Goal: Navigation & Orientation: Find specific page/section

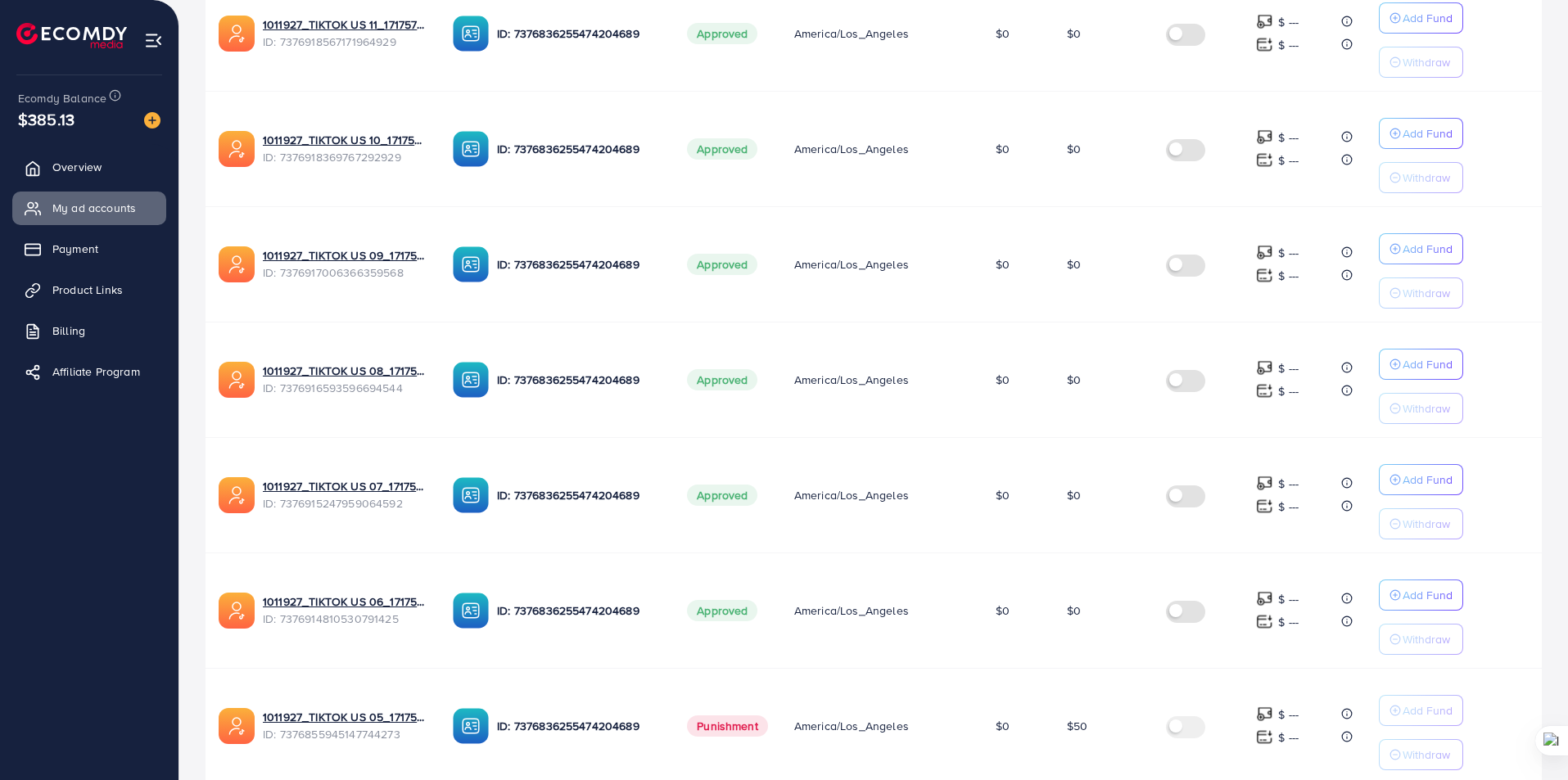
scroll to position [875, 0]
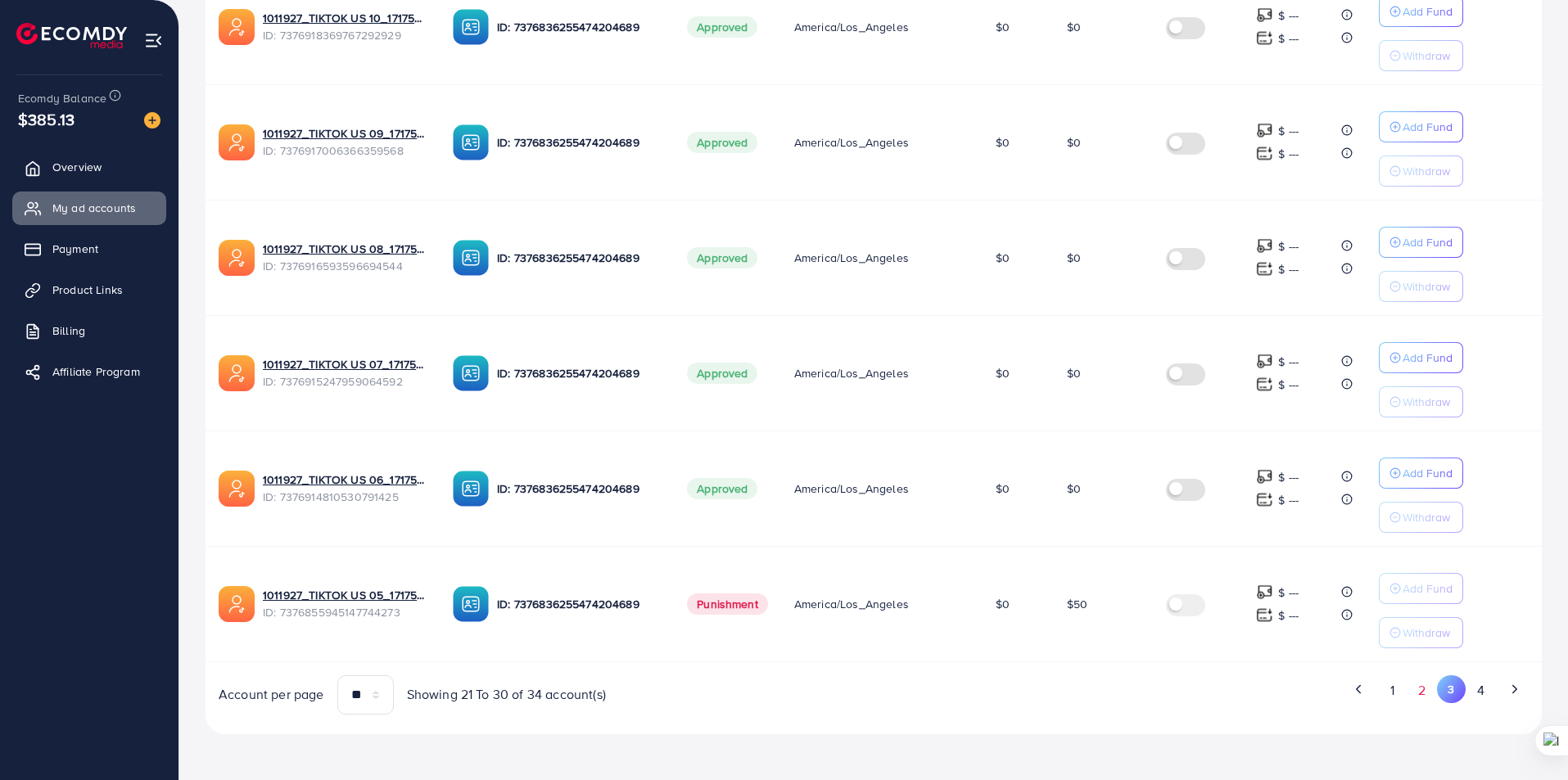
click at [1431, 691] on button "2" at bounding box center [1422, 690] width 30 height 30
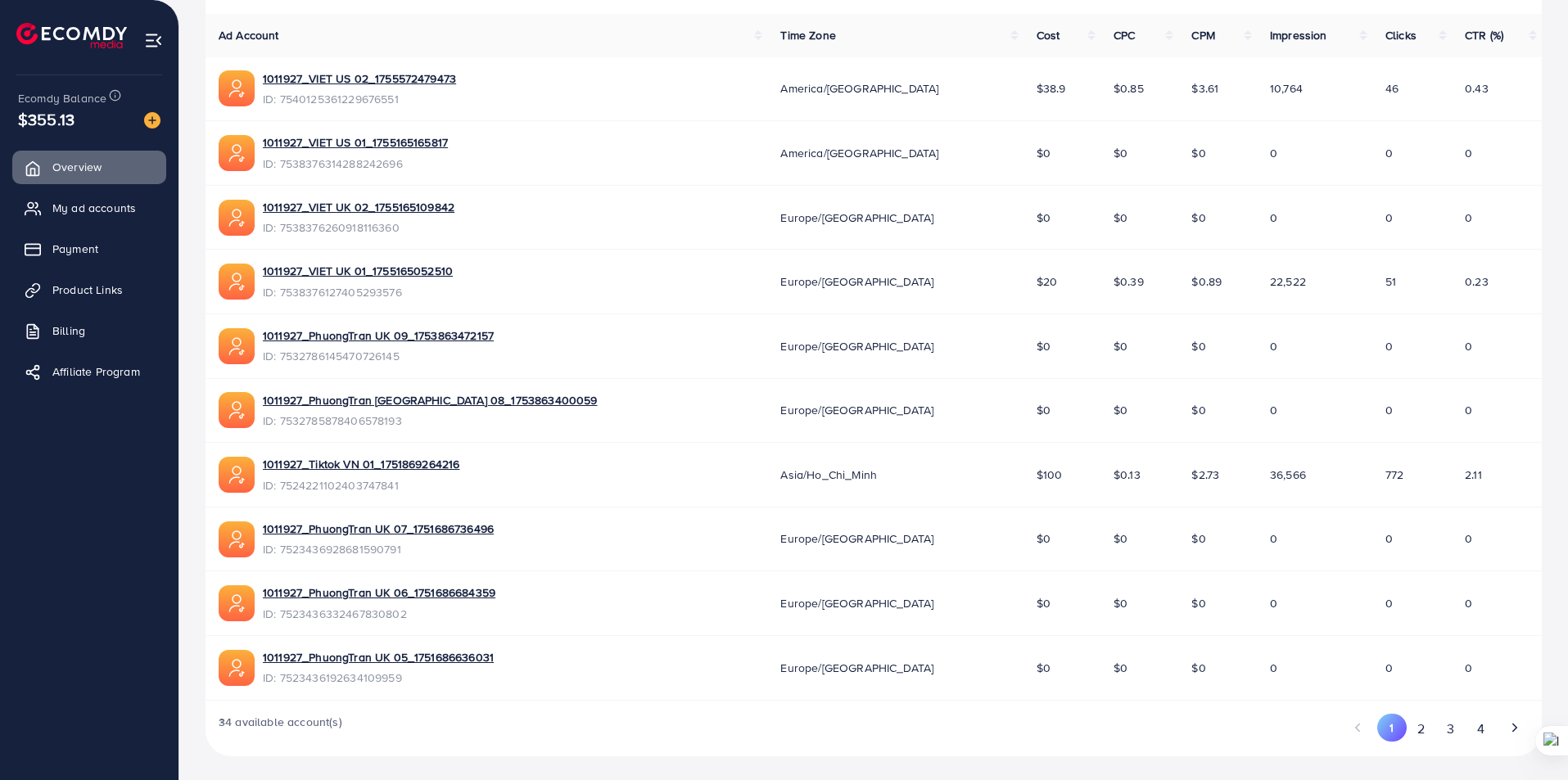
scroll to position [522, 0]
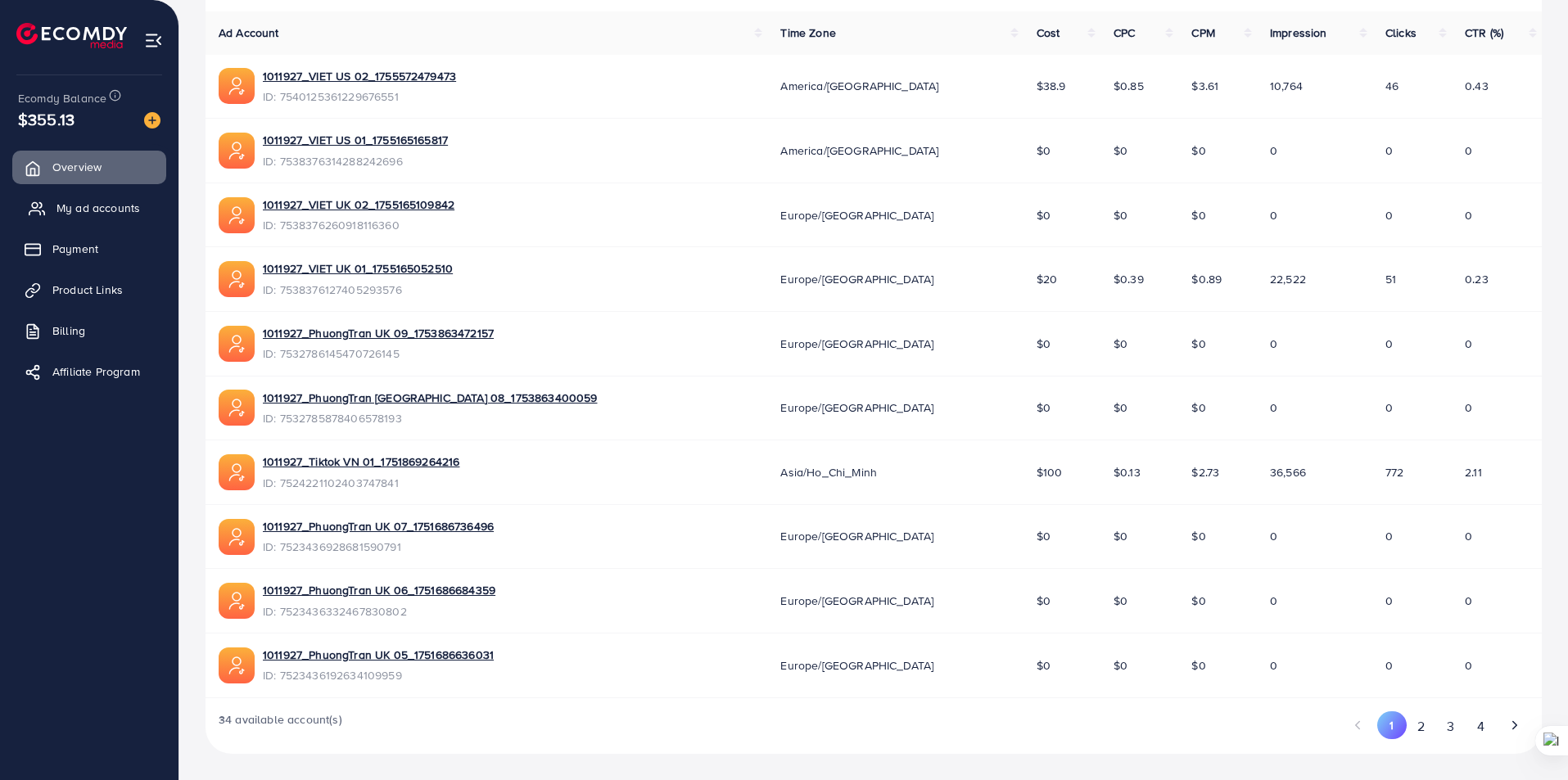
click at [105, 208] on span "My ad accounts" at bounding box center [97, 208] width 84 height 17
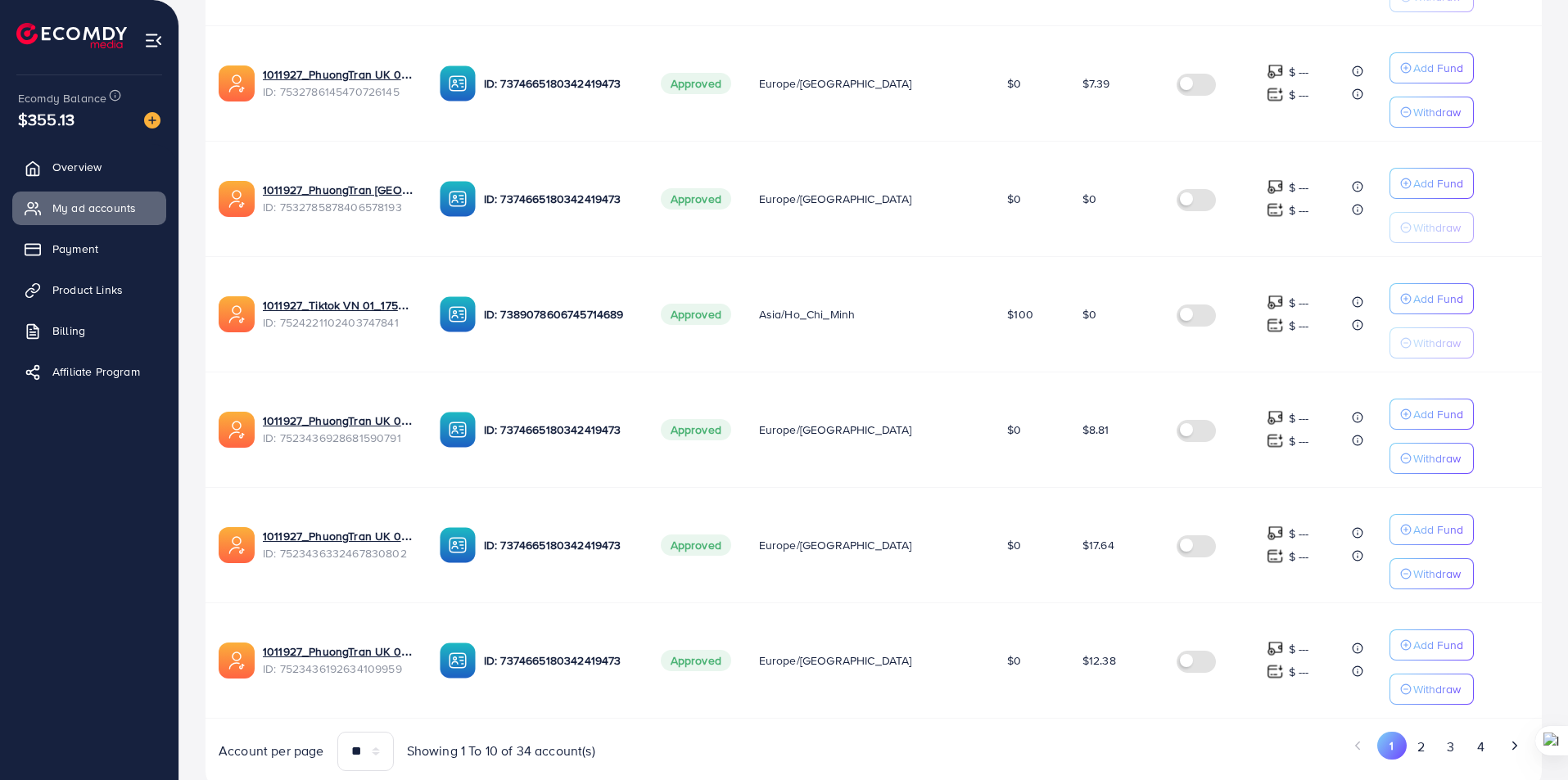
scroll to position [875, 0]
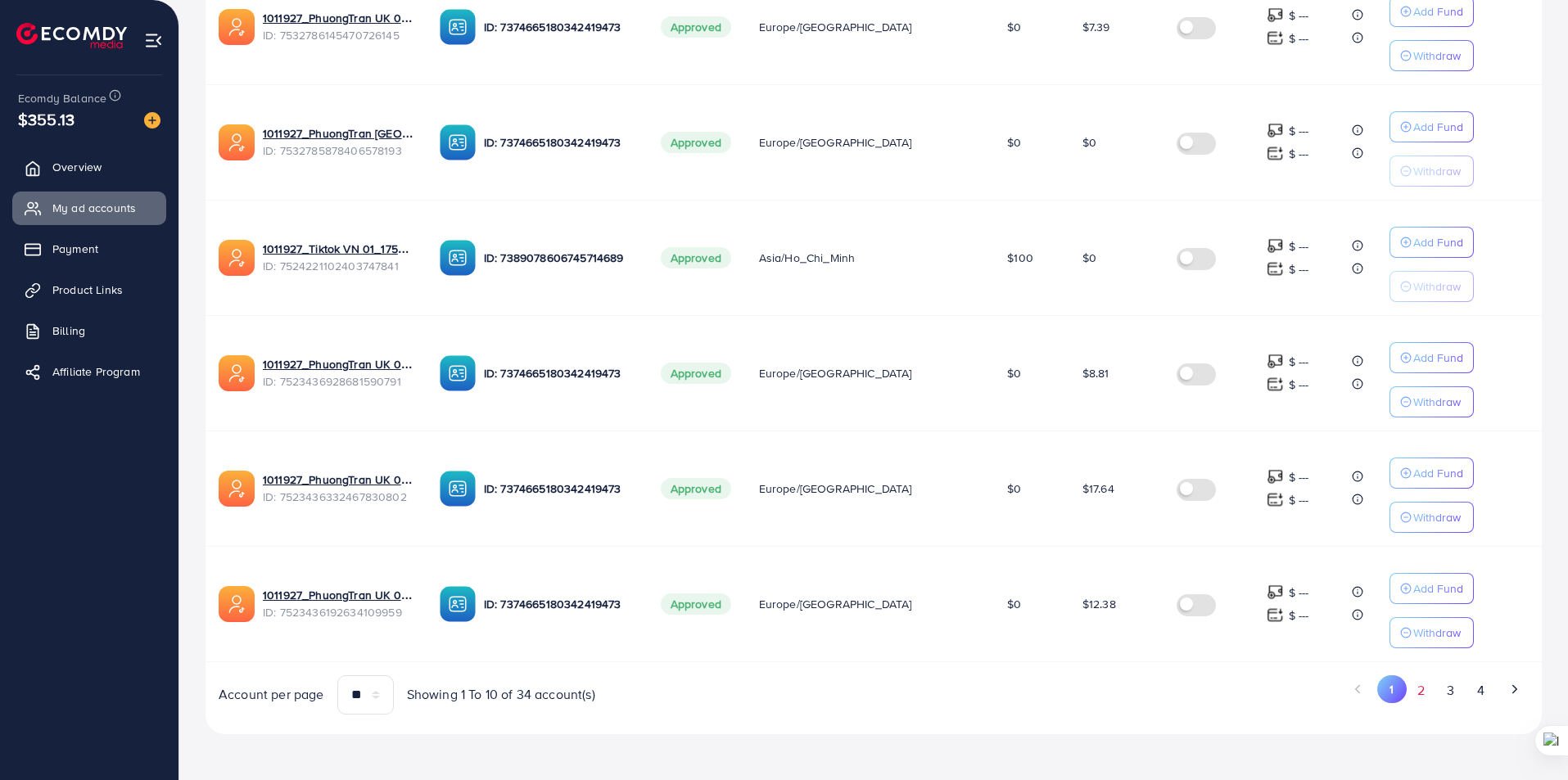
click at [1426, 689] on button "2" at bounding box center [1421, 690] width 30 height 30
click at [1447, 690] on button "3" at bounding box center [1451, 690] width 30 height 30
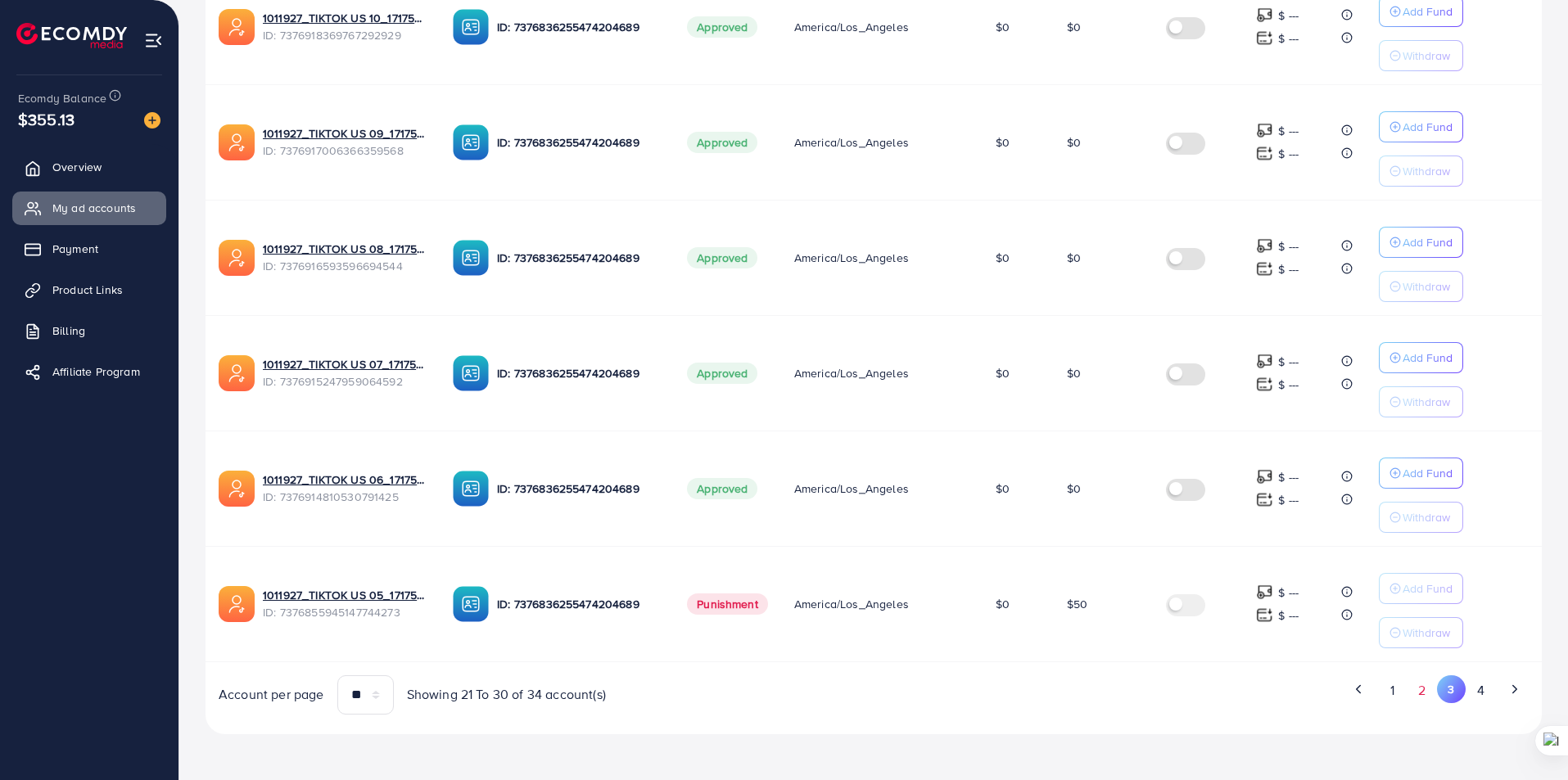
click at [1416, 697] on button "2" at bounding box center [1422, 690] width 30 height 30
